Goal: Transaction & Acquisition: Purchase product/service

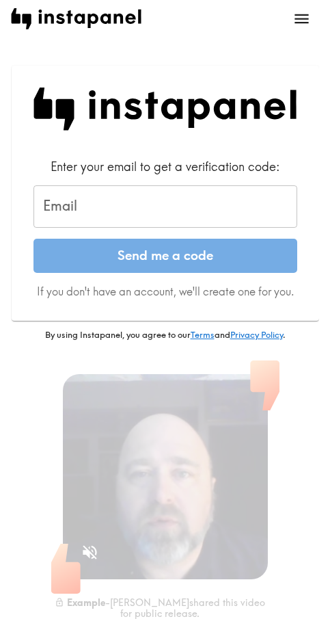
click at [165, 220] on input "Email" at bounding box center [166, 206] width 264 height 42
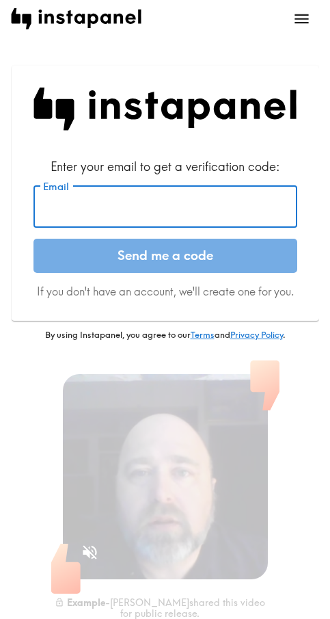
paste input "[EMAIL_ADDRESS][DOMAIN_NAME]"
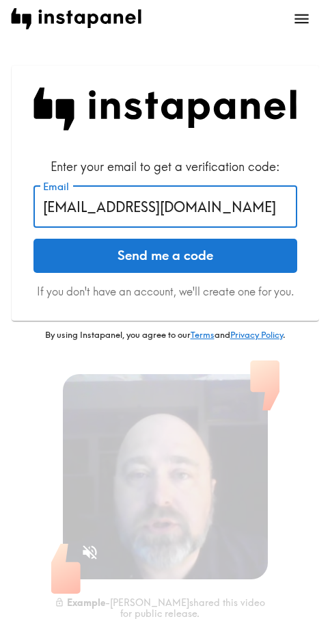
type input "[EMAIL_ADDRESS][DOMAIN_NAME]"
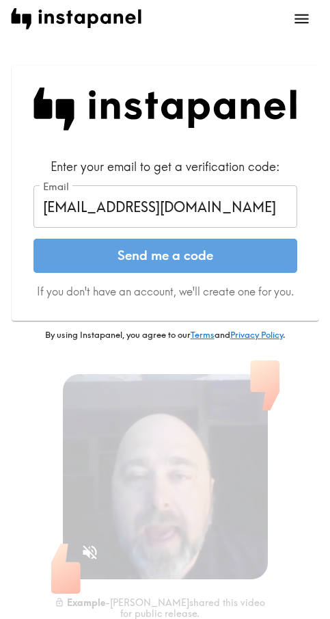
drag, startPoint x: 158, startPoint y: 256, endPoint x: 321, endPoint y: 224, distance: 166.7
click at [158, 256] on button "Send me a code" at bounding box center [166, 256] width 264 height 34
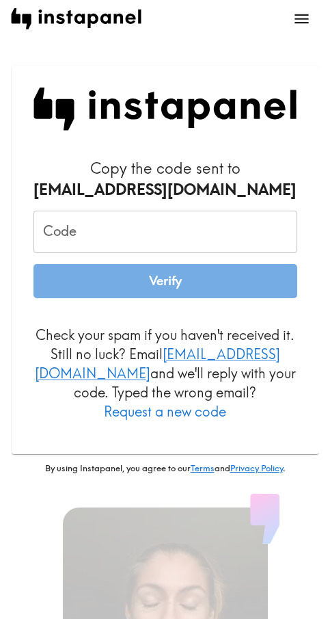
click at [206, 216] on input "Code" at bounding box center [166, 232] width 264 height 42
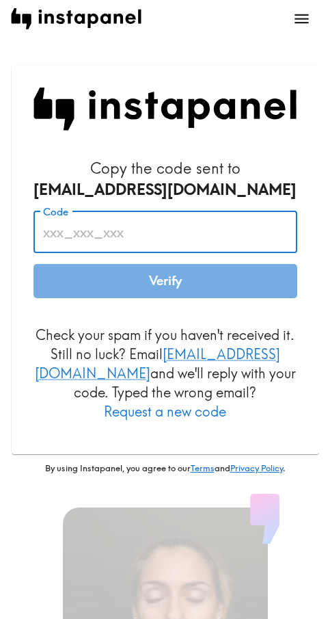
paste input "req_biP_f8J"
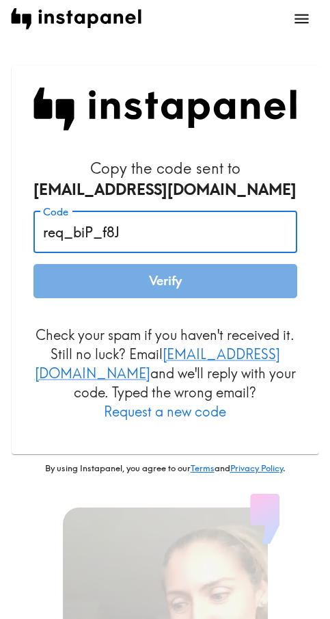
type input "req_biP_f8J"
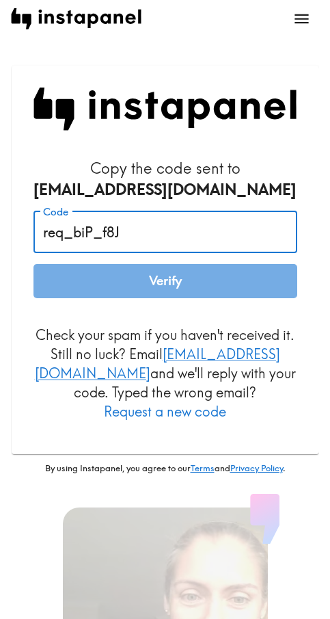
drag, startPoint x: 185, startPoint y: 277, endPoint x: 254, endPoint y: 277, distance: 69.1
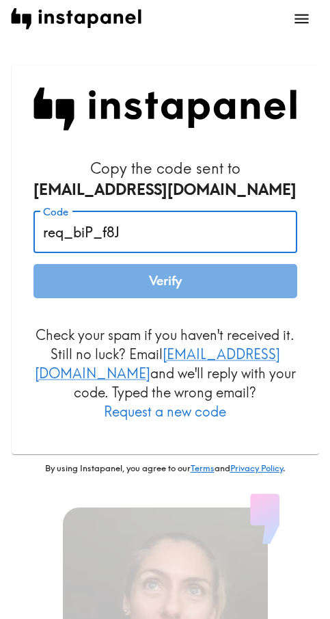
click at [185, 277] on button "Verify" at bounding box center [166, 281] width 264 height 34
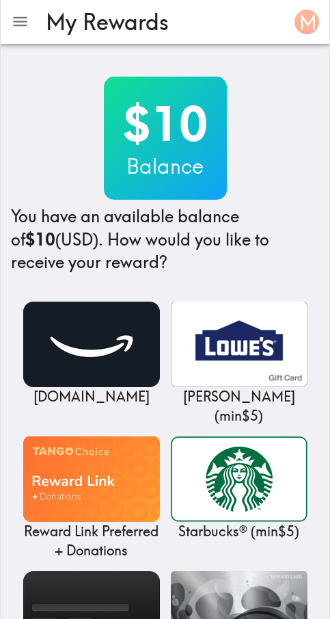
click at [271, 153] on div "$10 Balance You have an available balance of $10 (USD) . How would you like to …" at bounding box center [165, 176] width 308 height 198
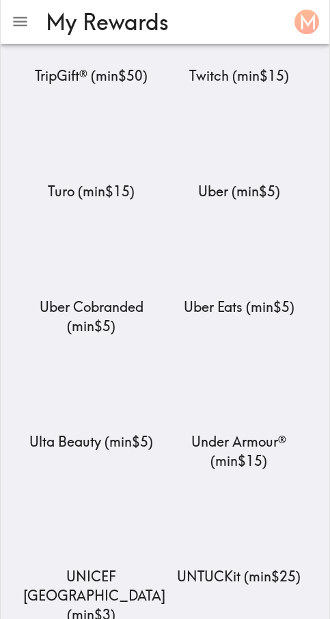
scroll to position [16267, 0]
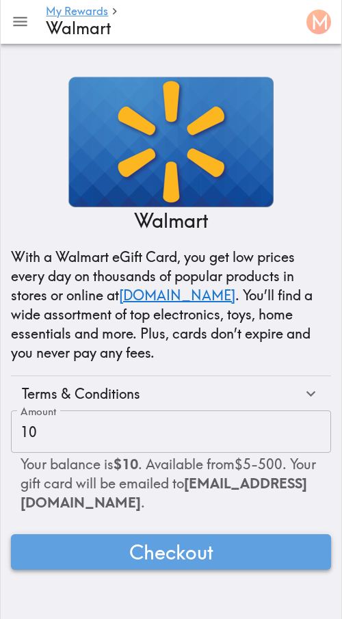
click at [202, 553] on span "Checkout" at bounding box center [171, 551] width 84 height 27
